Goal: Task Accomplishment & Management: Use online tool/utility

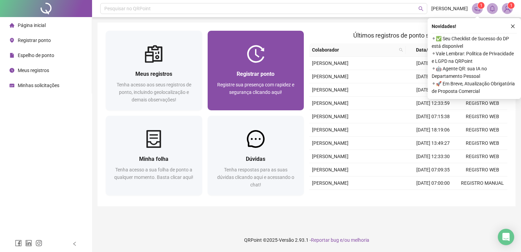
click at [272, 72] on span "Registrar ponto" at bounding box center [256, 74] width 38 height 6
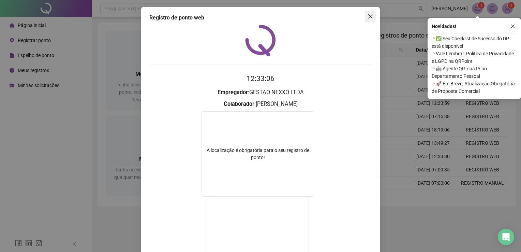
click at [368, 18] on icon "close" at bounding box center [370, 16] width 5 height 5
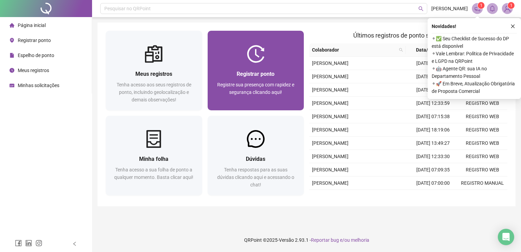
drag, startPoint x: 367, startPoint y: 18, endPoint x: 251, endPoint y: 83, distance: 133.1
click at [251, 83] on div "Pesquisar no QRPoint [PERSON_NAME] 1 1 Meus registros Tenha acesso aos seus reg…" at bounding box center [306, 126] width 429 height 252
click at [251, 83] on span "Registre sua presença com rapidez e segurança clicando aqui!" at bounding box center [255, 88] width 77 height 13
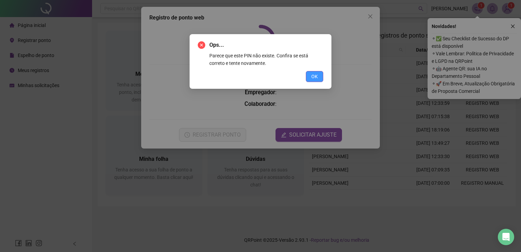
click at [314, 76] on span "OK" at bounding box center [314, 77] width 6 height 8
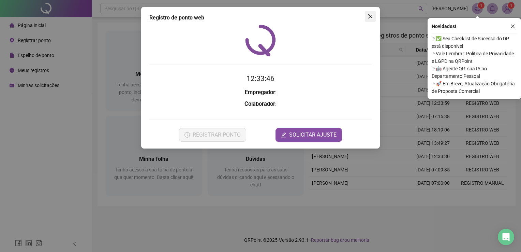
click at [370, 17] on icon "close" at bounding box center [370, 16] width 4 height 4
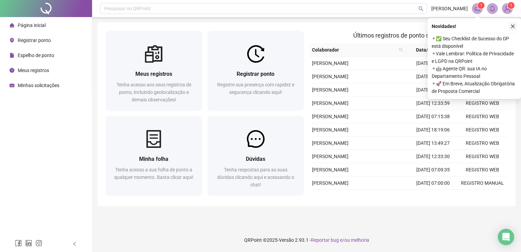
click at [511, 24] on icon "close" at bounding box center [512, 26] width 5 height 5
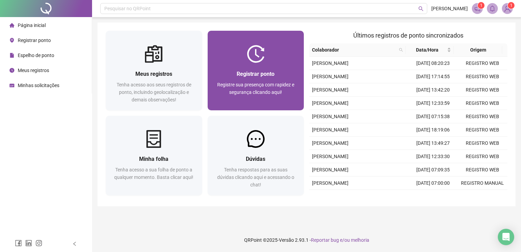
click at [260, 70] on div "Registrar ponto" at bounding box center [256, 74] width 80 height 9
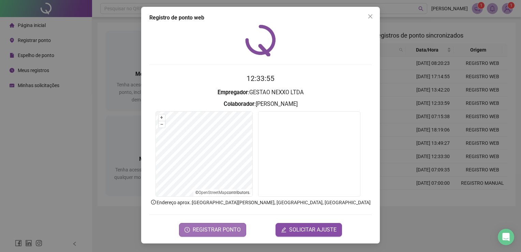
click at [231, 226] on span "REGISTRAR PONTO" at bounding box center [217, 229] width 48 height 8
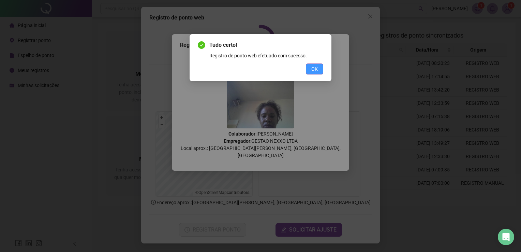
click at [315, 72] on span "OK" at bounding box center [314, 69] width 6 height 8
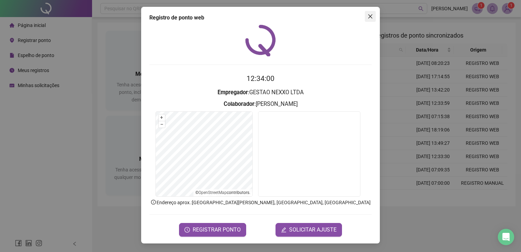
click at [369, 16] on icon "close" at bounding box center [370, 16] width 5 height 5
